Goal: Complete application form: Complete application form

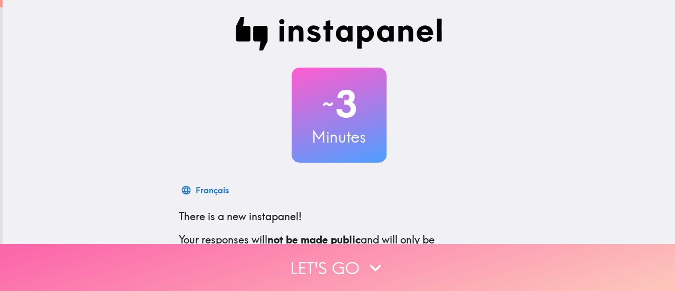
click at [344, 255] on button "Let's go" at bounding box center [337, 267] width 675 height 47
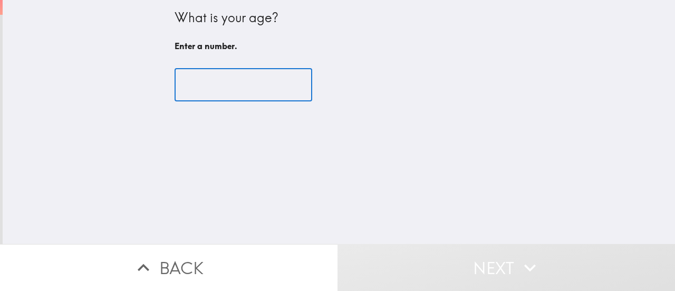
click at [258, 84] on input "number" at bounding box center [244, 85] width 138 height 33
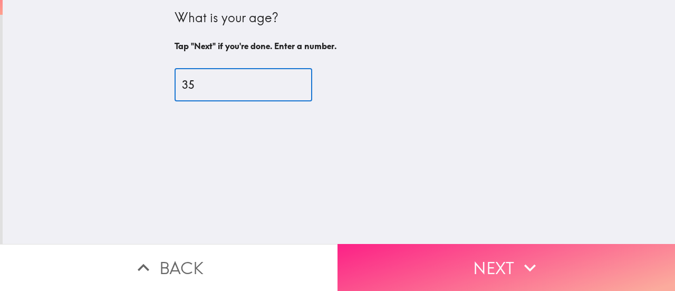
type input "35"
click at [487, 262] on button "Next" at bounding box center [505, 267] width 337 height 47
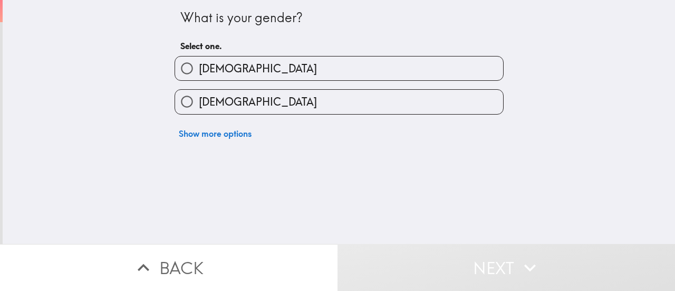
click at [280, 100] on label "[DEMOGRAPHIC_DATA]" at bounding box center [339, 102] width 328 height 24
click at [199, 100] on input "[DEMOGRAPHIC_DATA]" at bounding box center [187, 102] width 24 height 24
radio input "true"
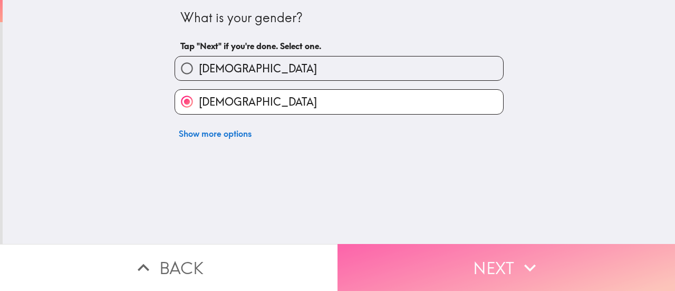
click at [457, 254] on button "Next" at bounding box center [505, 267] width 337 height 47
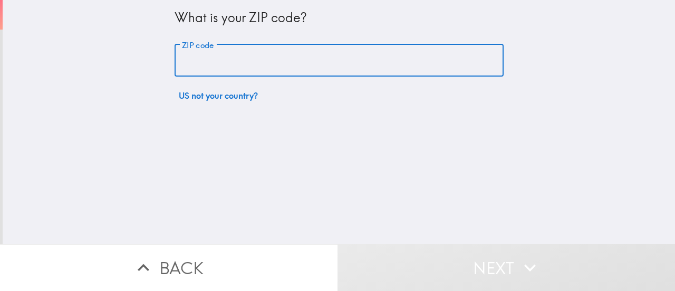
click at [293, 66] on input "ZIP code" at bounding box center [339, 60] width 329 height 33
type input "43227"
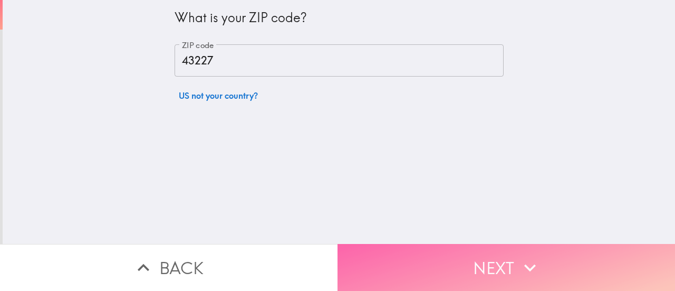
click at [407, 245] on button "Next" at bounding box center [505, 267] width 337 height 47
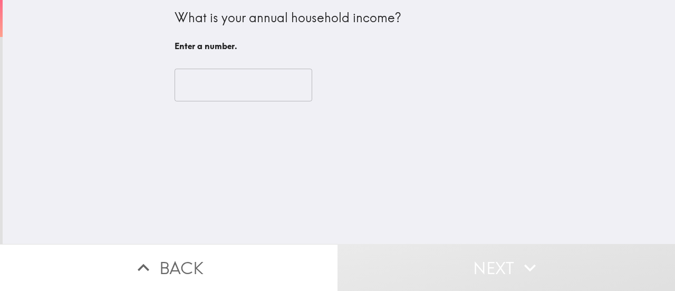
click at [240, 84] on input "number" at bounding box center [244, 85] width 138 height 33
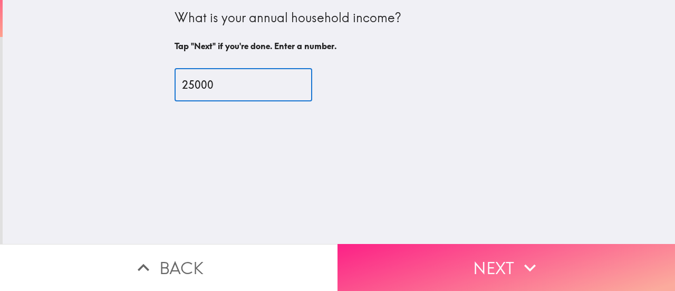
type input "25000"
click at [581, 269] on button "Next" at bounding box center [505, 267] width 337 height 47
